Goal: Information Seeking & Learning: Learn about a topic

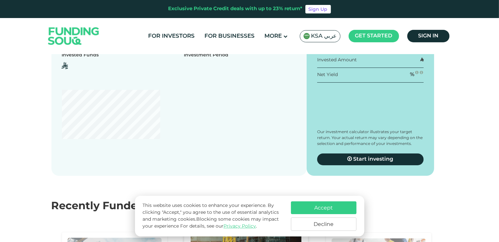
scroll to position [655, 0]
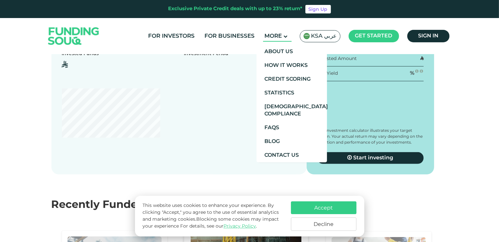
click at [281, 35] on span "More" at bounding box center [272, 36] width 17 height 6
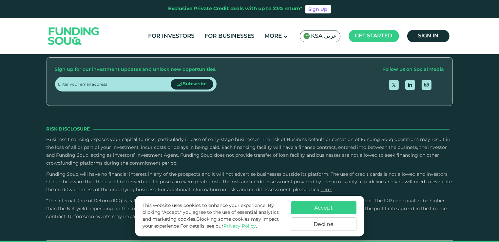
type tc-range-slider "4"
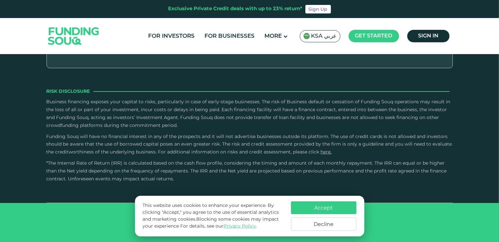
click at [337, 222] on button "Decline" at bounding box center [323, 223] width 65 height 13
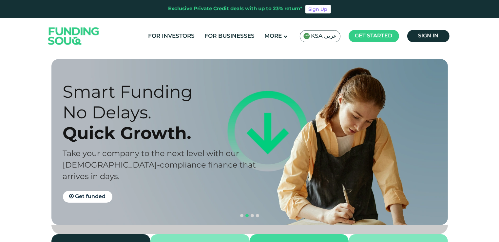
scroll to position [0, 0]
click at [251, 38] on link "For Businesses" at bounding box center [229, 36] width 53 height 11
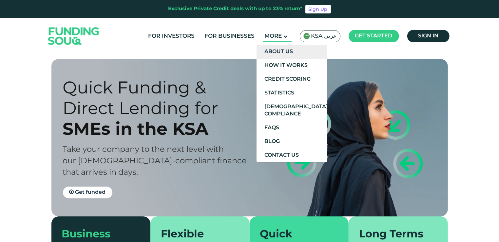
click at [301, 53] on link "About Us" at bounding box center [291, 52] width 70 height 14
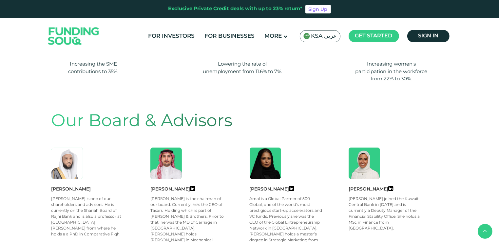
scroll to position [393, 0]
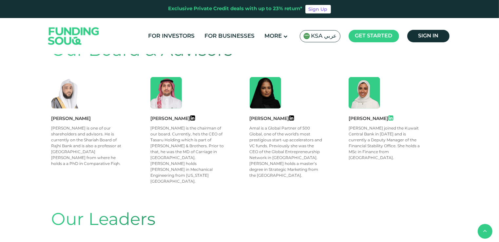
click at [393, 120] on icon at bounding box center [390, 118] width 5 height 6
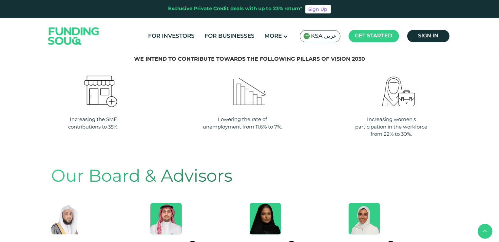
scroll to position [262, 0]
